Goal: Use online tool/utility: Utilize a website feature to perform a specific function

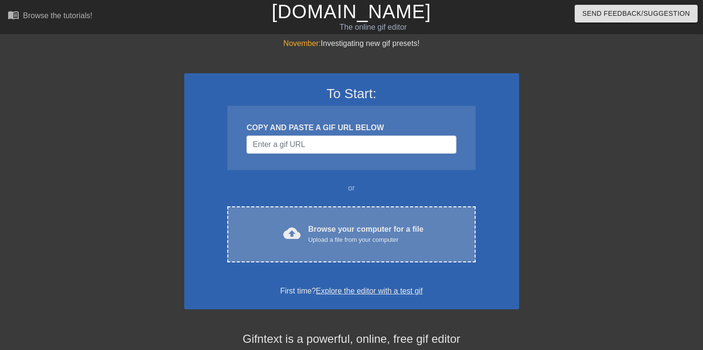
click at [330, 259] on div "cloud_upload Browse your computer for a file Upload a file from your computer C…" at bounding box center [351, 234] width 248 height 56
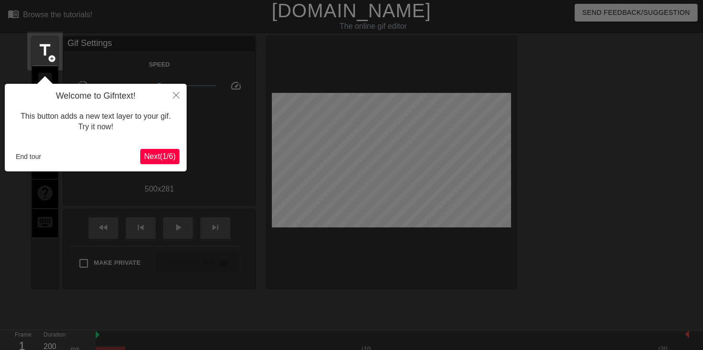
scroll to position [23, 0]
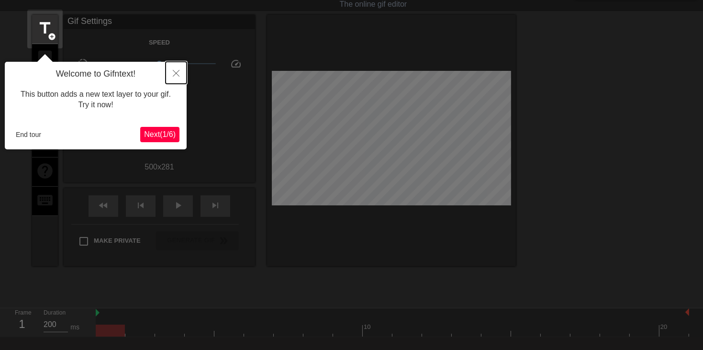
click at [172, 76] on button "Close" at bounding box center [176, 73] width 21 height 22
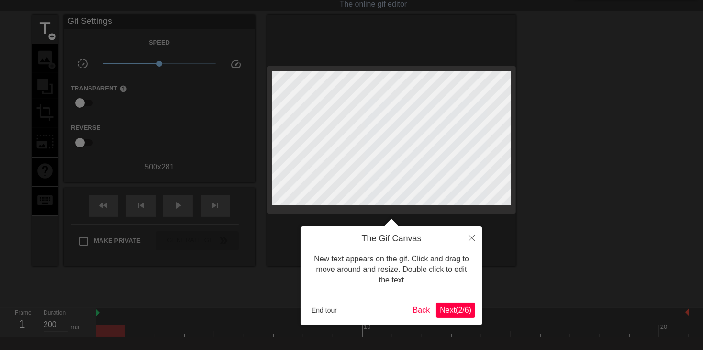
scroll to position [0, 0]
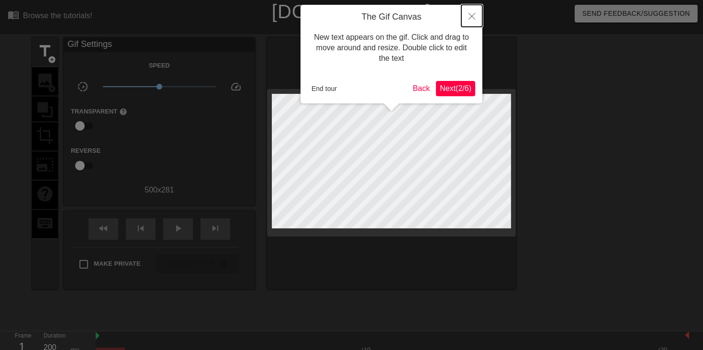
click at [468, 13] on icon "Close" at bounding box center [471, 16] width 7 height 7
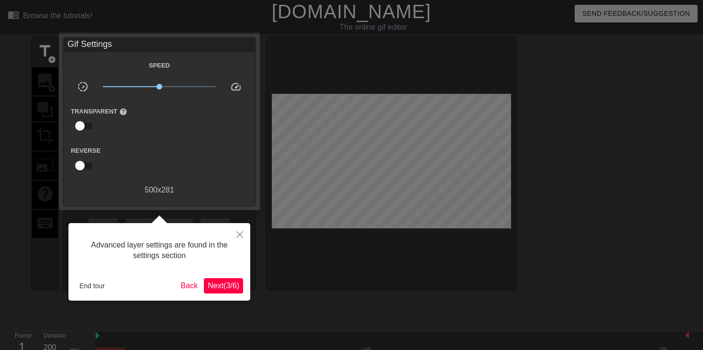
scroll to position [23, 0]
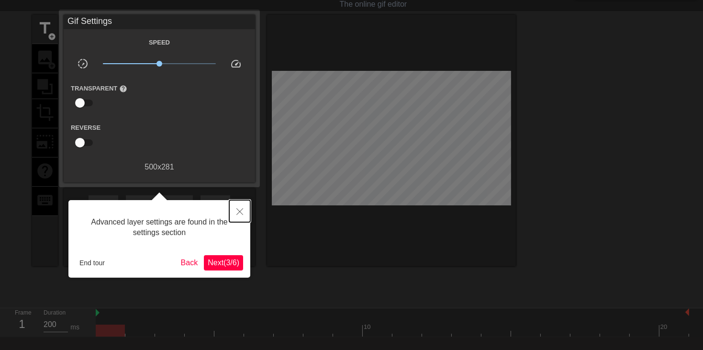
click at [236, 212] on icon "Close" at bounding box center [239, 211] width 7 height 7
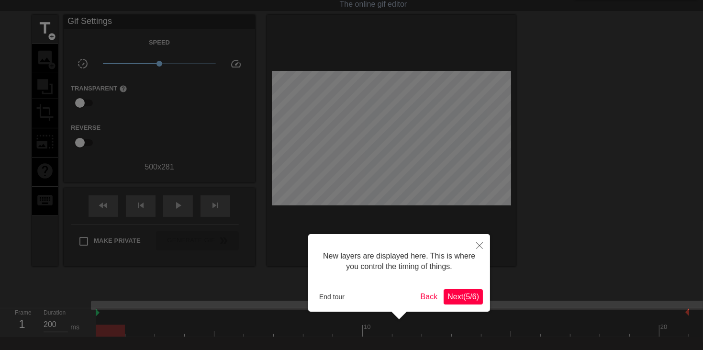
scroll to position [8, 0]
click at [481, 246] on icon "Close" at bounding box center [479, 245] width 7 height 7
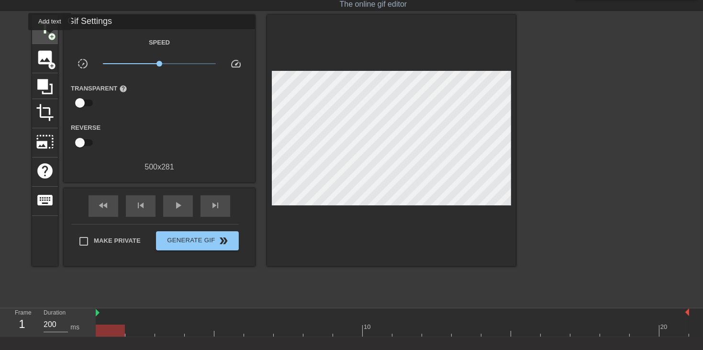
click at [50, 37] on span "add_circle" at bounding box center [52, 37] width 8 height 8
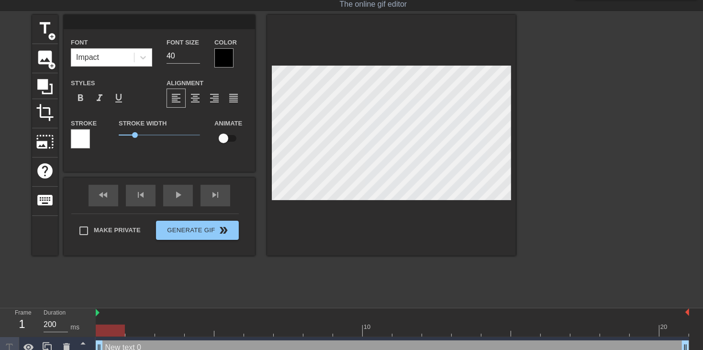
scroll to position [0, 0]
type input "g"
type textarea "g"
type input "go"
type textarea "go"
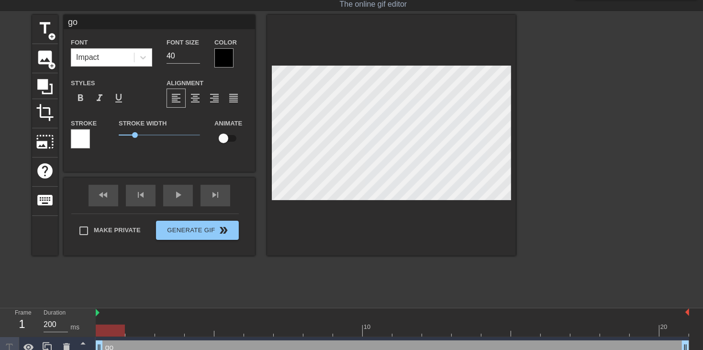
type input "goo"
type textarea "goo"
type input "good"
type textarea "good"
type input "good"
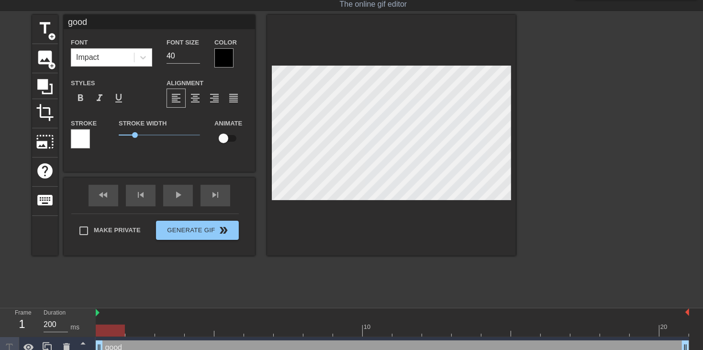
type textarea "good"
type input "good b"
type textarea "good bo"
type input "good boy"
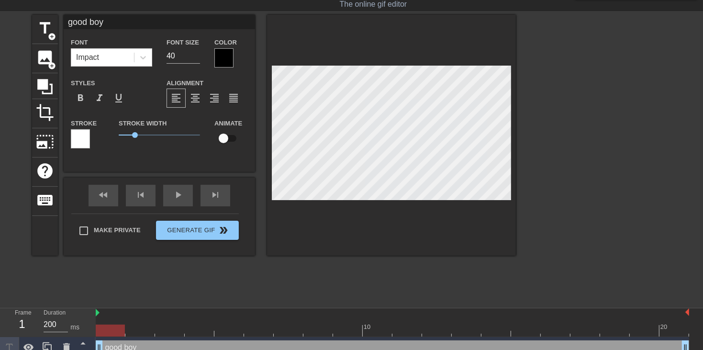
type textarea "good boy"
click at [51, 33] on span "add_circle" at bounding box center [52, 37] width 8 height 8
type input "New 1"
type textarea "New 1"
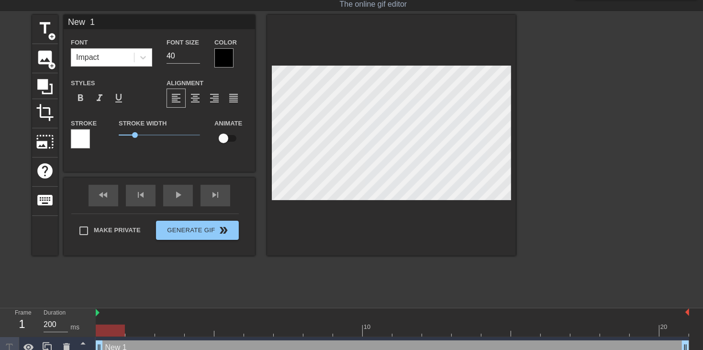
scroll to position [0, 0]
type input "New"
type textarea "New"
type input "New"
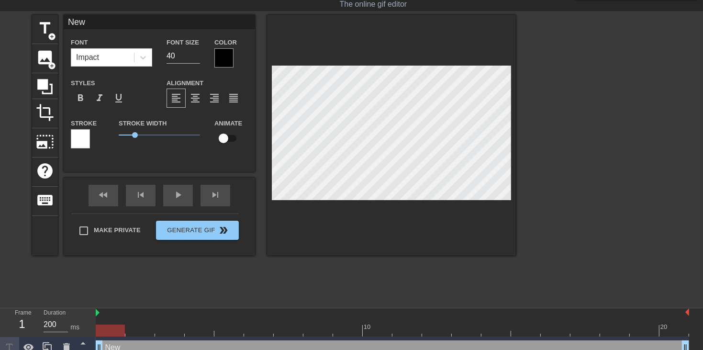
type textarea "New"
type input "New"
type textarea "Ne"
type input "N"
type textarea "N"
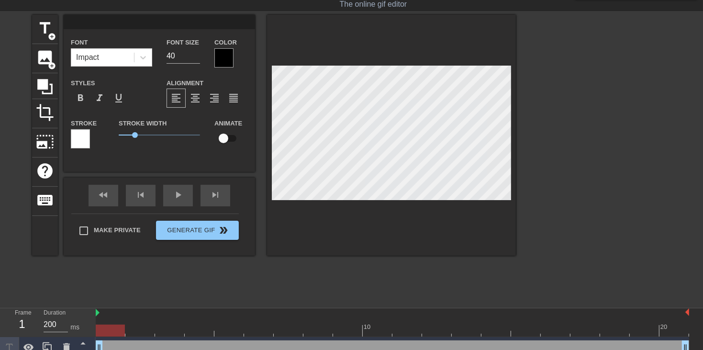
type input "j"
type textarea "j"
type input "ja"
type textarea "ja"
type input "jak"
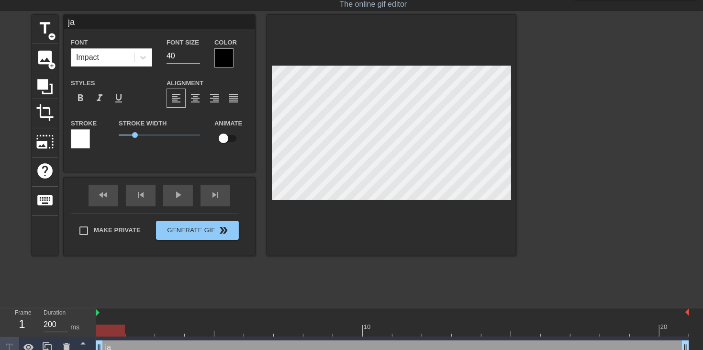
type textarea "jak"
type input "jaku"
type textarea "jaku"
type input "jakup"
type textarea "jakup"
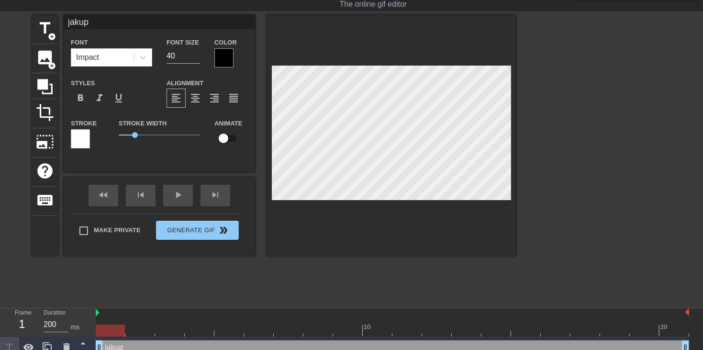
type input "good boy"
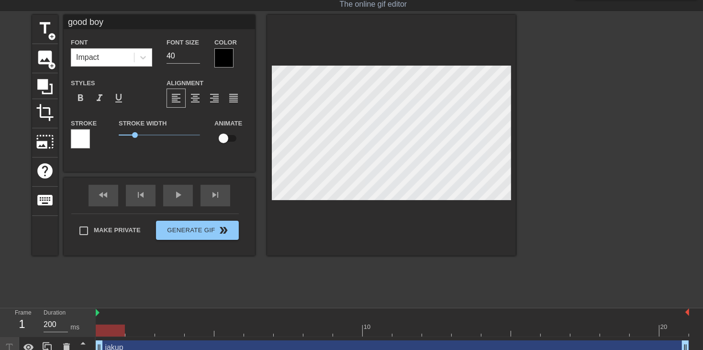
drag, startPoint x: 107, startPoint y: 317, endPoint x: 147, endPoint y: 314, distance: 40.3
click at [147, 314] on div "10 20" at bounding box center [392, 322] width 593 height 28
click at [120, 328] on div at bounding box center [110, 330] width 29 height 12
drag, startPoint x: 123, startPoint y: 331, endPoint x: 0, endPoint y: 314, distance: 124.0
click at [0, 314] on div "Frame 1 Duration 200 ms 10 20 jakup drag_handle drag_handle good boy drag_handl…" at bounding box center [351, 344] width 703 height 72
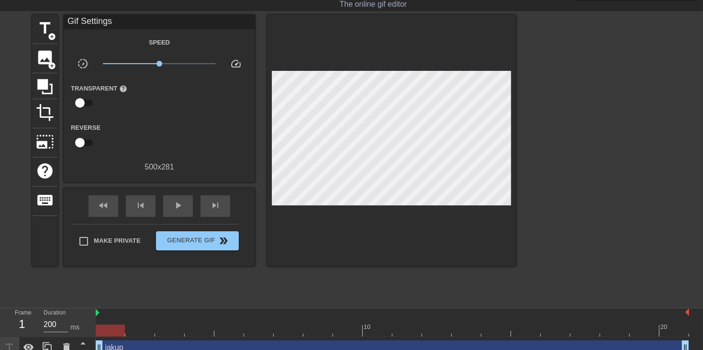
click at [223, 311] on div at bounding box center [392, 313] width 593 height 10
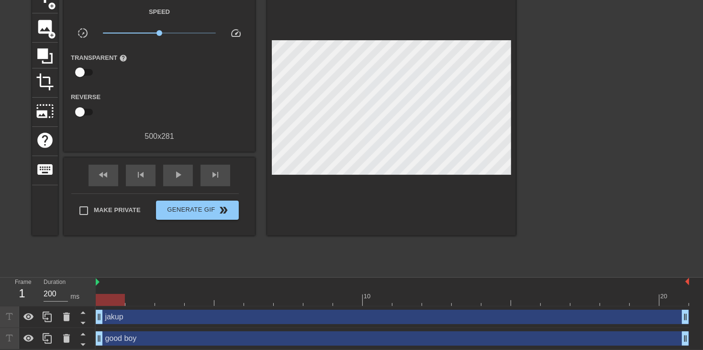
click at [210, 284] on div at bounding box center [392, 282] width 593 height 10
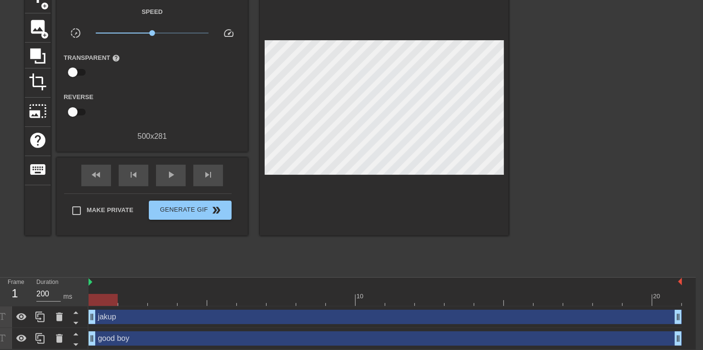
scroll to position [0, 7]
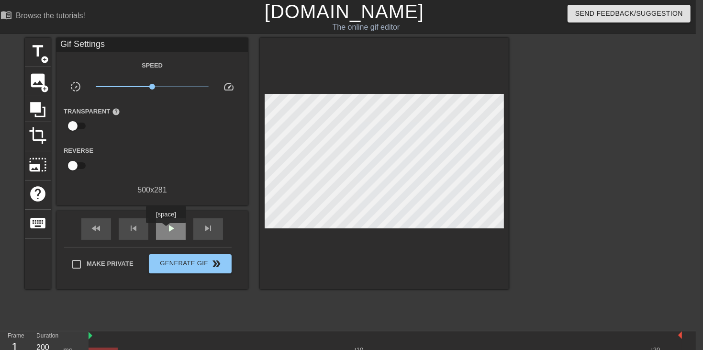
click at [169, 231] on span "play_arrow" at bounding box center [170, 227] width 11 height 11
click at [168, 233] on span "pause" at bounding box center [170, 227] width 11 height 11
click at [86, 227] on div "fast_rewind" at bounding box center [96, 229] width 30 height 22
click at [167, 228] on span "play_arrow" at bounding box center [170, 227] width 11 height 11
click at [167, 228] on span "pause" at bounding box center [170, 227] width 11 height 11
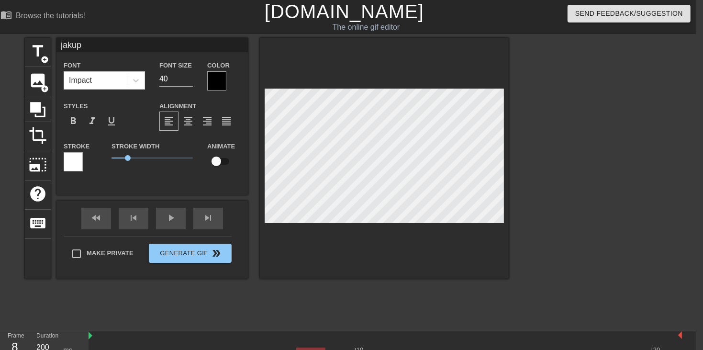
type textarea "jaku"
type input "jaku"
type textarea "jak"
type input "jak"
type textarea "jako"
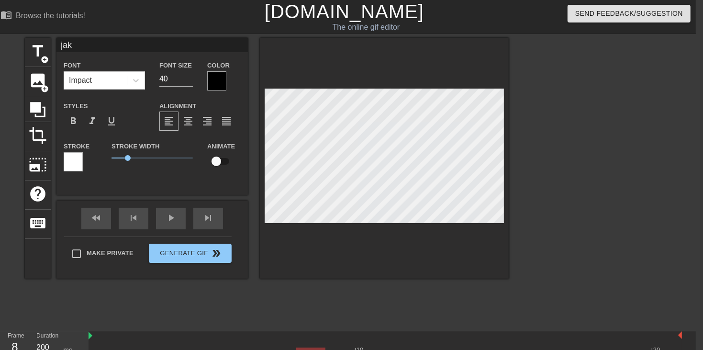
type input "jako"
type textarea "[PERSON_NAME]"
type input "[PERSON_NAME]"
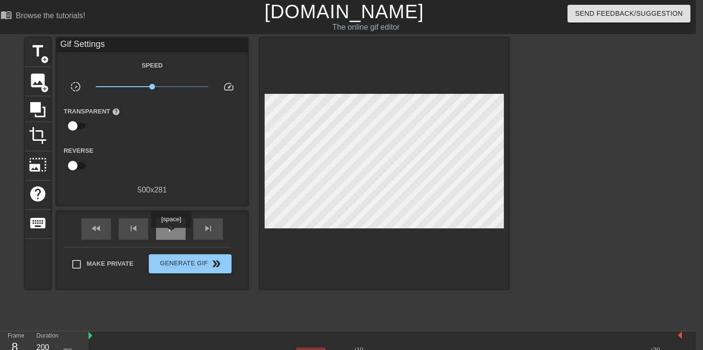
click at [171, 234] on div "play_arrow" at bounding box center [171, 229] width 30 height 22
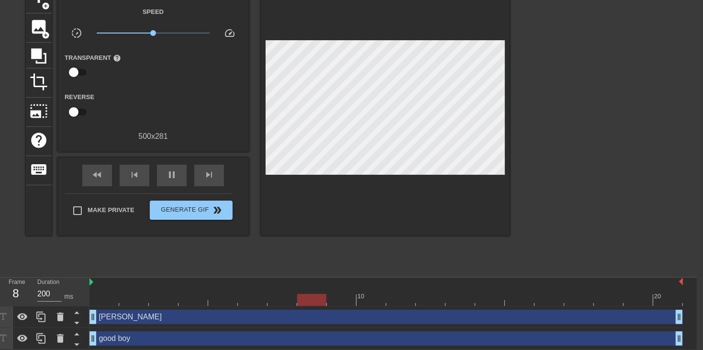
scroll to position [54, 6]
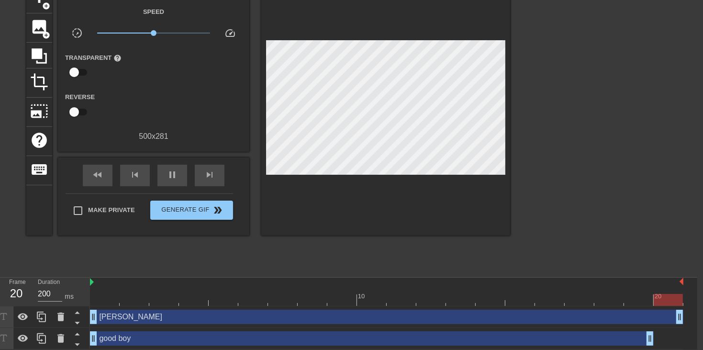
drag, startPoint x: 682, startPoint y: 342, endPoint x: 652, endPoint y: 340, distance: 30.2
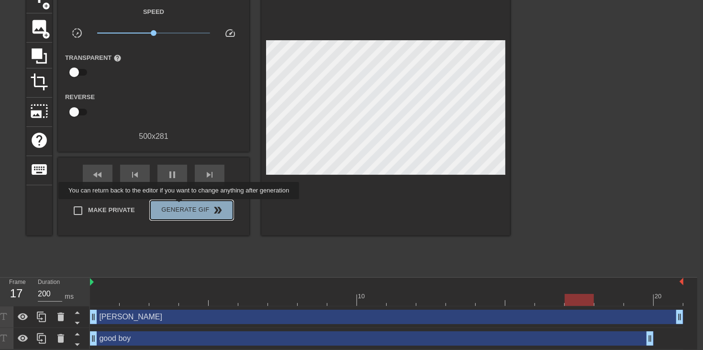
click at [178, 206] on span "Generate Gif double_arrow" at bounding box center [191, 209] width 75 height 11
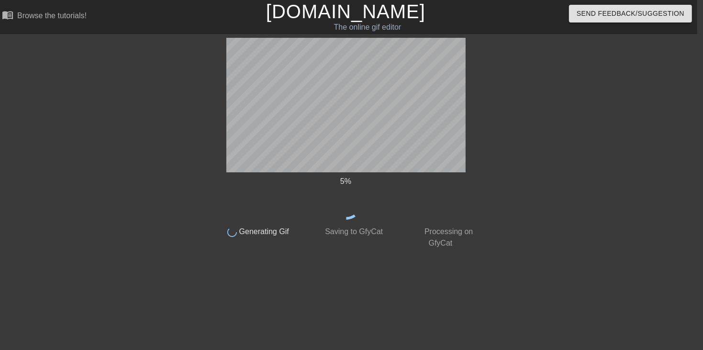
scroll to position [0, 6]
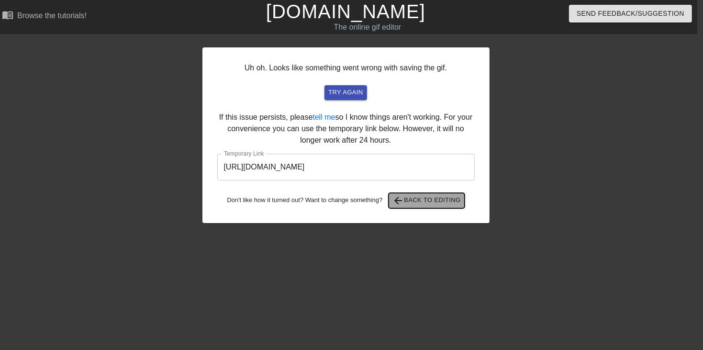
click at [444, 199] on span "arrow_back Back to Editing" at bounding box center [426, 200] width 68 height 11
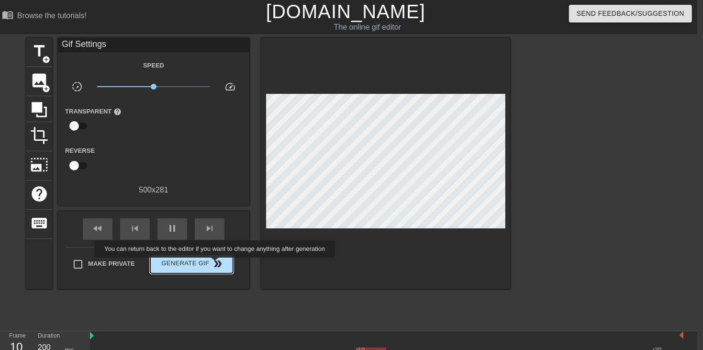
click at [214, 264] on span "double_arrow" at bounding box center [217, 263] width 11 height 11
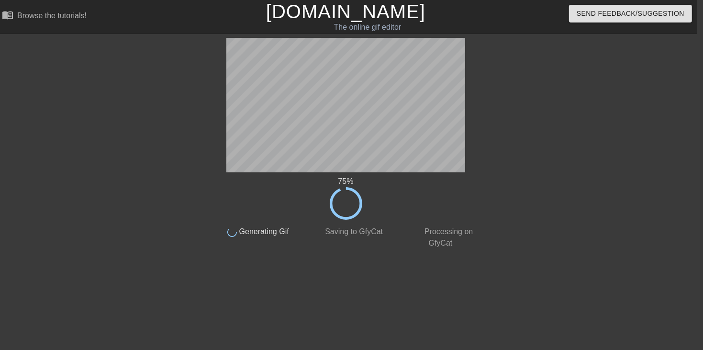
drag, startPoint x: 340, startPoint y: 191, endPoint x: 349, endPoint y: 193, distance: 9.9
click at [349, 193] on icon at bounding box center [346, 203] width 33 height 33
click at [342, 111] on div "75 % done Generating Gif done Saving to GfyCat done Processing on GfyCat" at bounding box center [346, 143] width 270 height 211
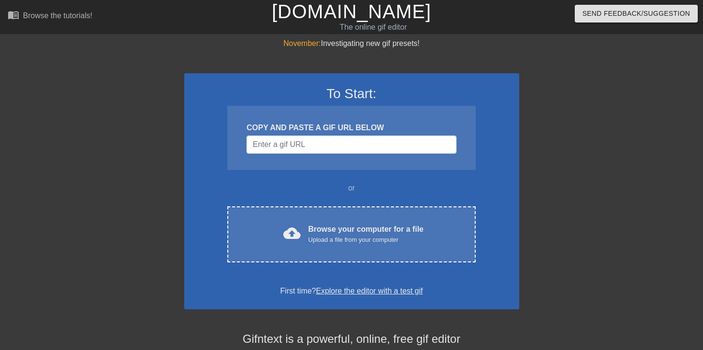
scroll to position [0, 6]
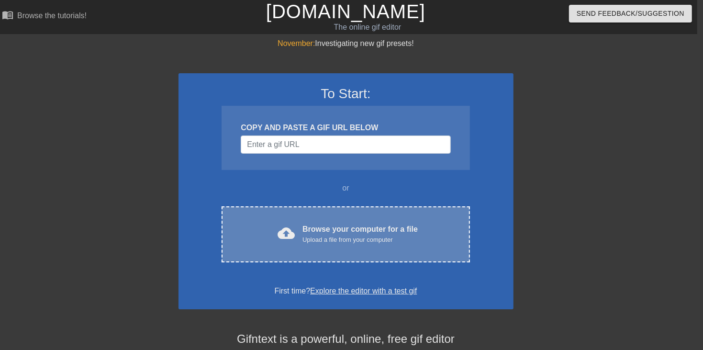
click at [278, 244] on div "cloud_upload Browse your computer for a file Upload a file from your computer C…" at bounding box center [345, 234] width 248 height 56
